Goal: Task Accomplishment & Management: Manage account settings

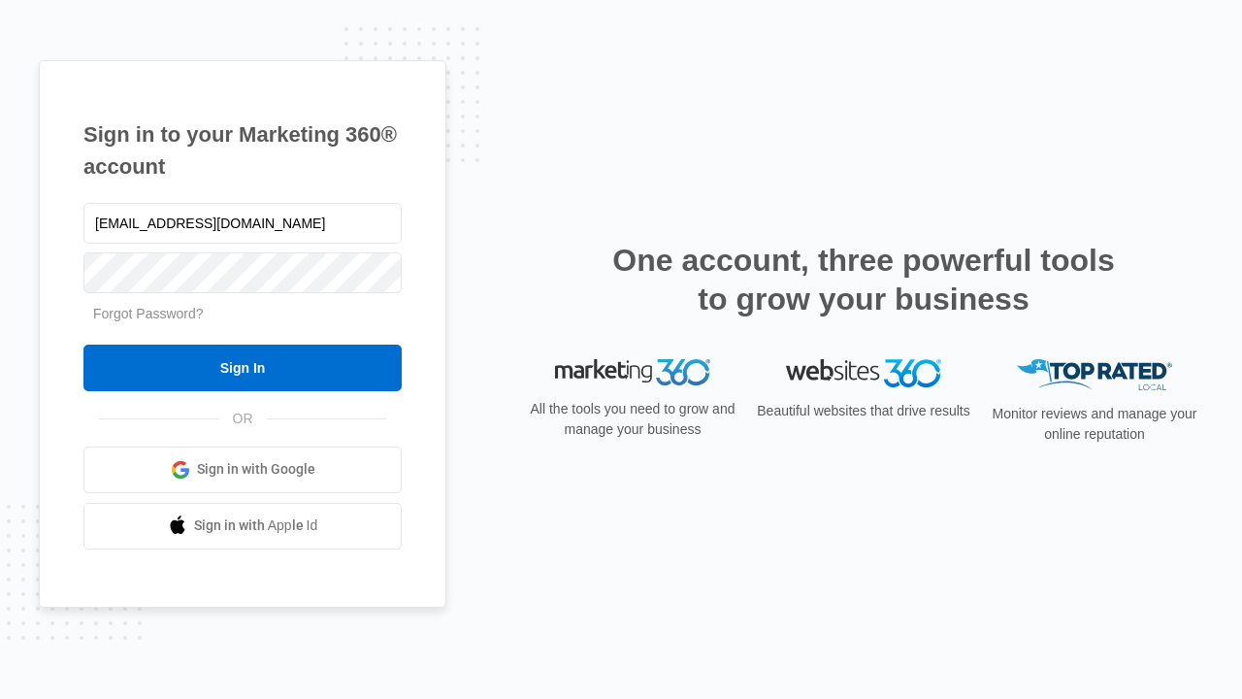
type input "dankie614@gmail.com"
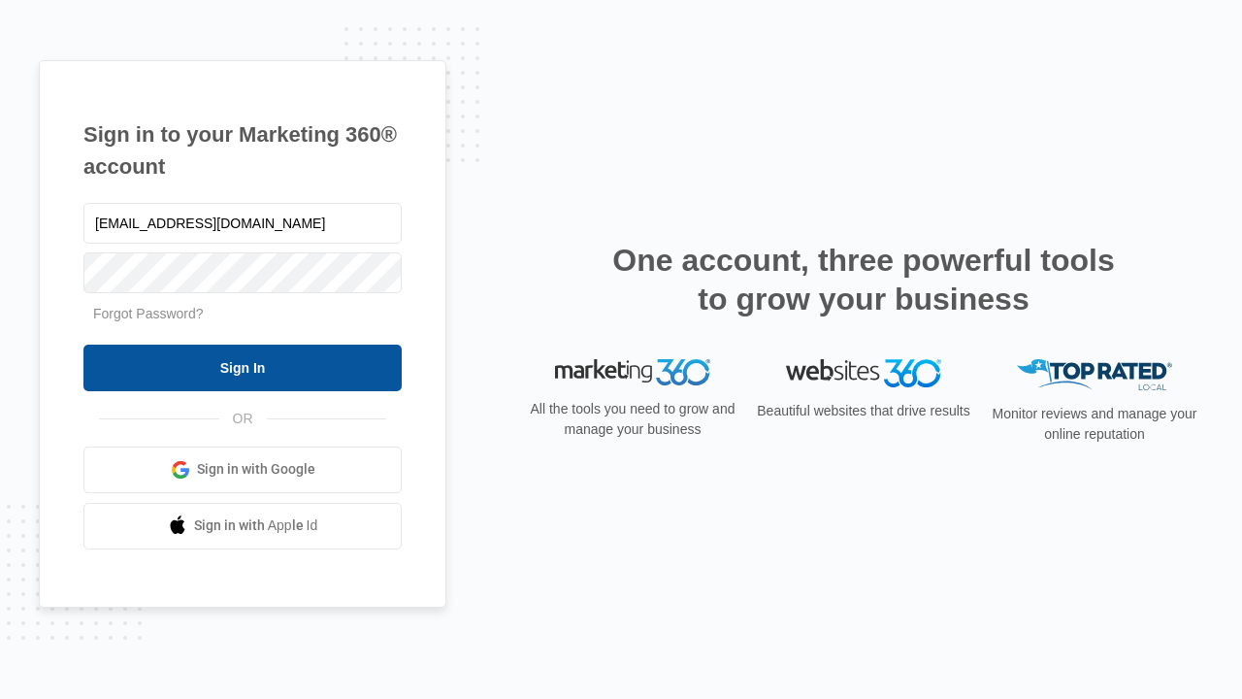
click at [243, 367] on input "Sign In" at bounding box center [242, 367] width 318 height 47
